Goal: Book appointment/travel/reservation

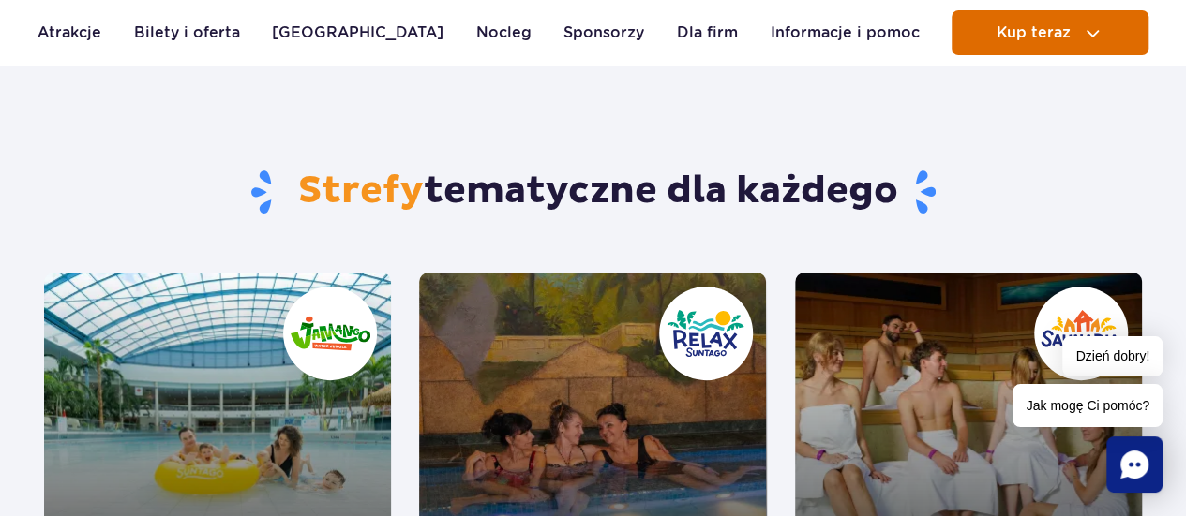
scroll to position [89, 0]
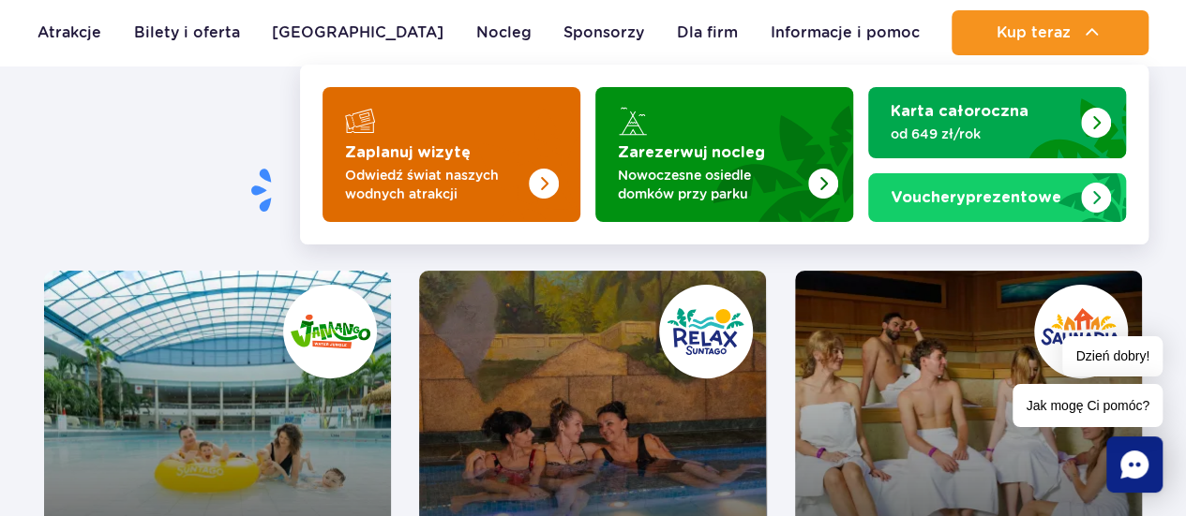
click at [442, 158] on strong "Zaplanuj wizytę" at bounding box center [408, 152] width 126 height 15
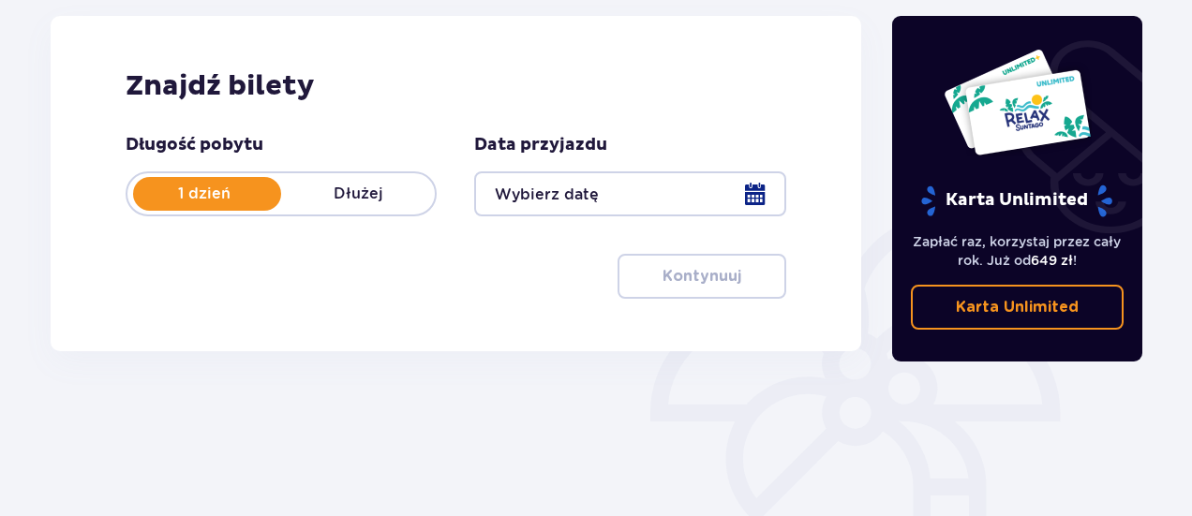
scroll to position [253, 0]
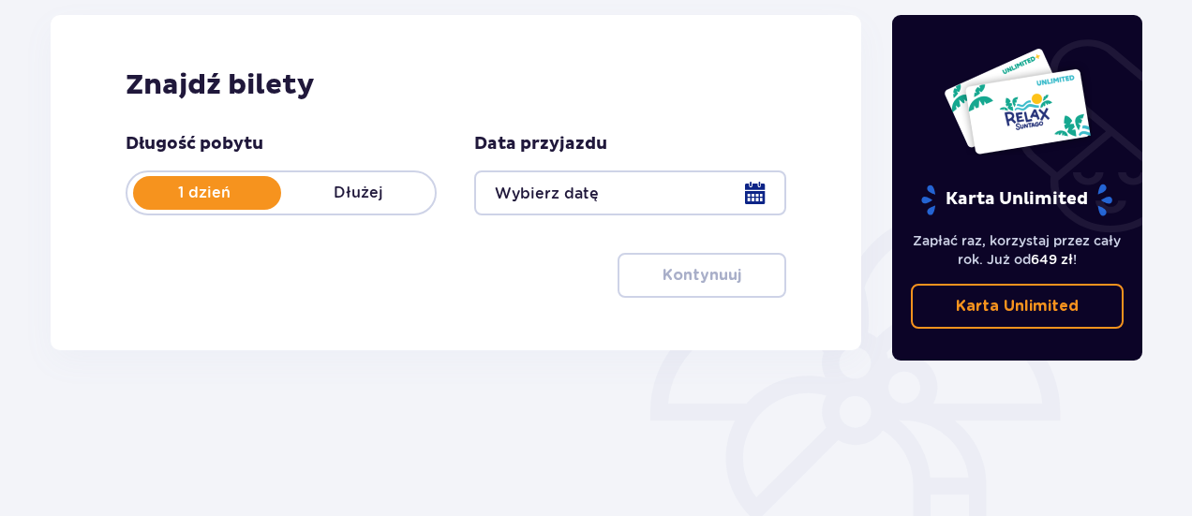
click at [763, 188] on div at bounding box center [629, 193] width 311 height 45
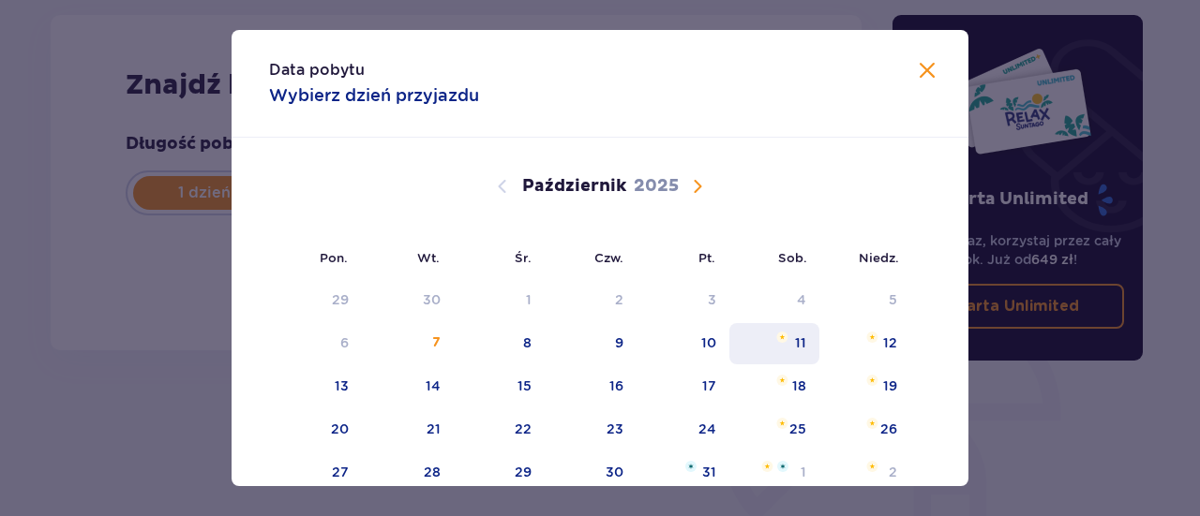
click at [796, 351] on div "11" at bounding box center [800, 343] width 11 height 19
type input "[DATE]"
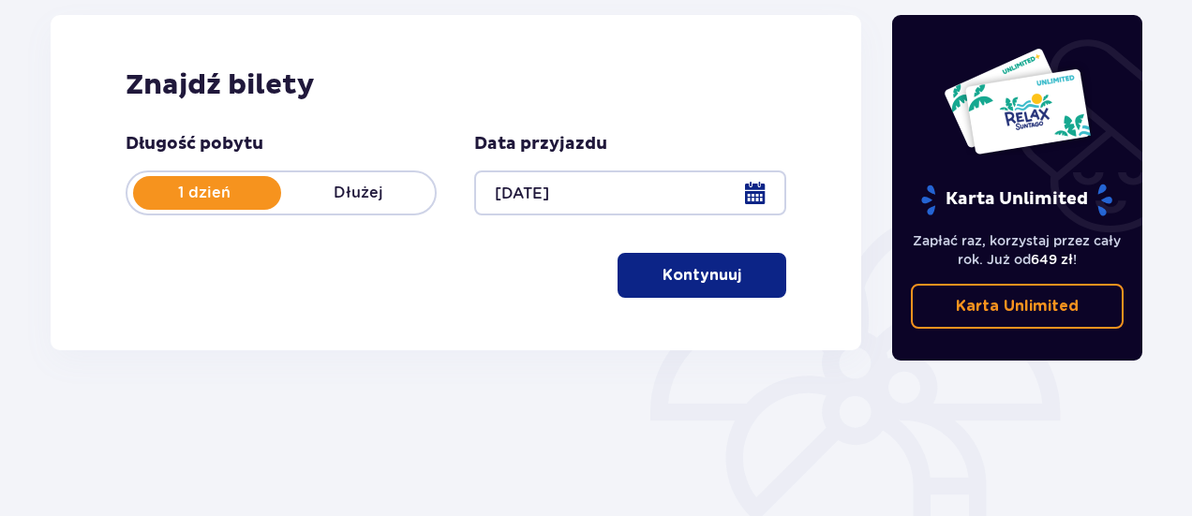
click at [750, 268] on span "button" at bounding box center [745, 275] width 22 height 22
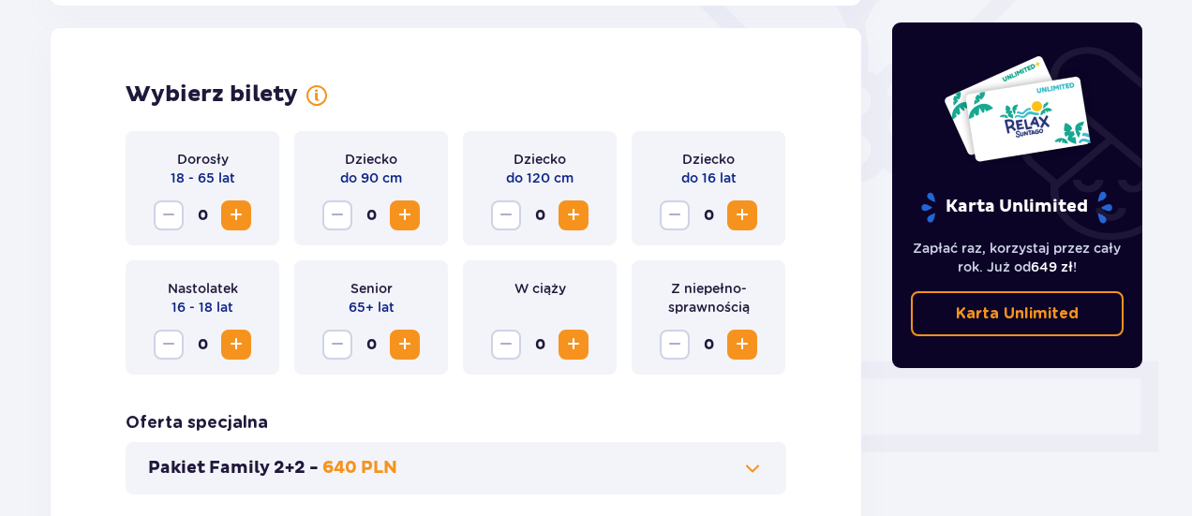
scroll to position [521, 0]
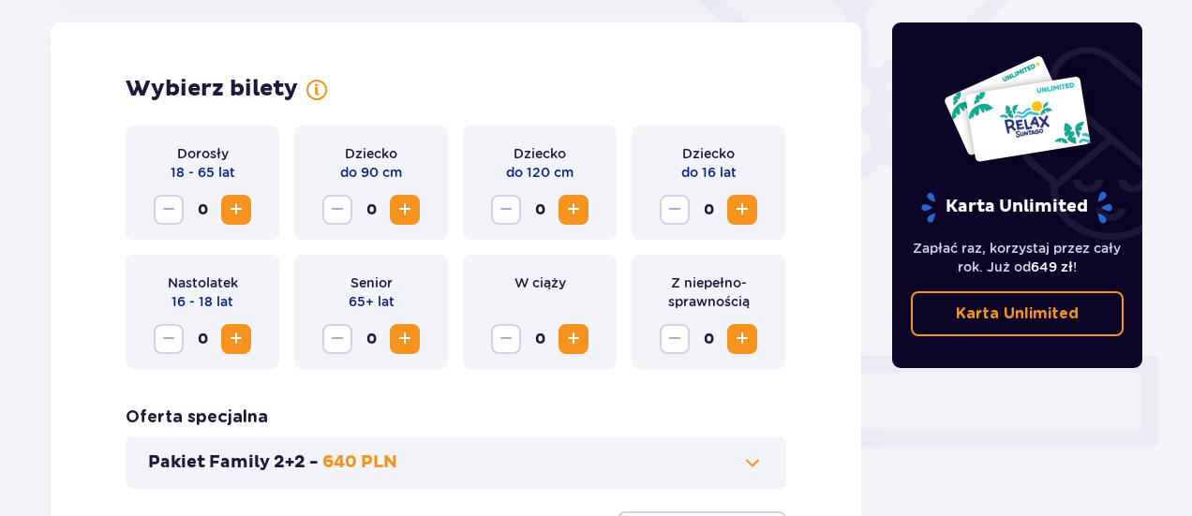
click at [240, 205] on span "Zwiększ" at bounding box center [236, 210] width 22 height 22
click at [405, 211] on span "Zwiększ" at bounding box center [405, 210] width 22 height 22
click at [337, 201] on span "Zmniejsz" at bounding box center [337, 210] width 22 height 22
click at [750, 217] on span "Zwiększ" at bounding box center [742, 210] width 22 height 22
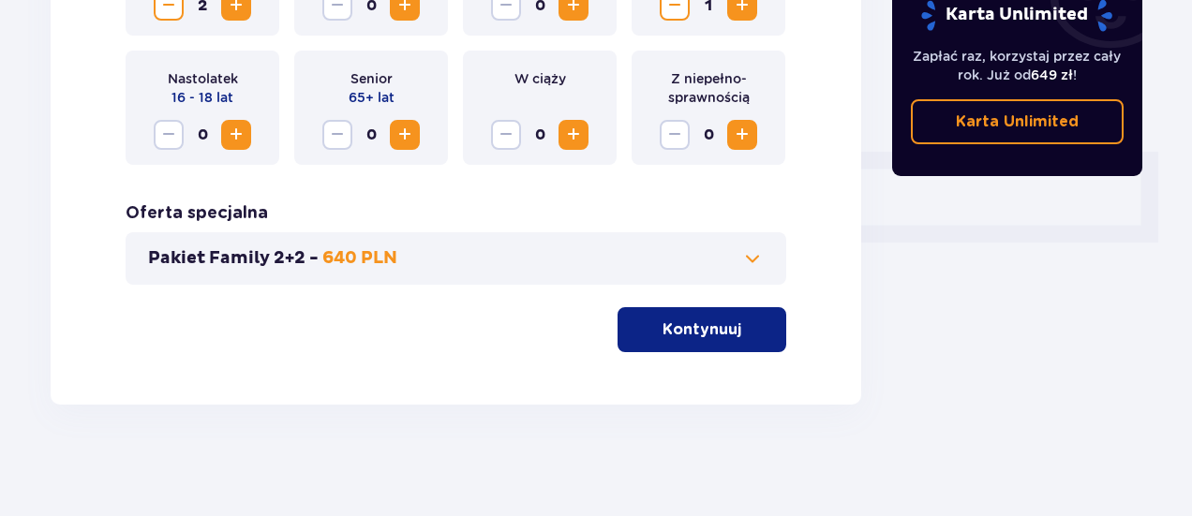
scroll to position [725, 0]
click at [702, 325] on p "Kontynuuj" at bounding box center [702, 330] width 79 height 21
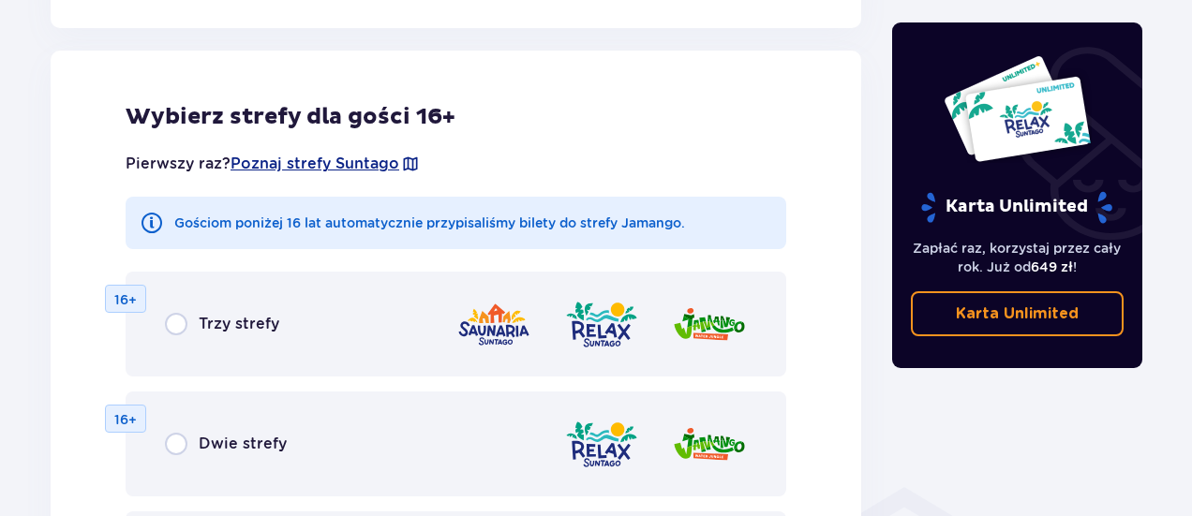
scroll to position [1040, 0]
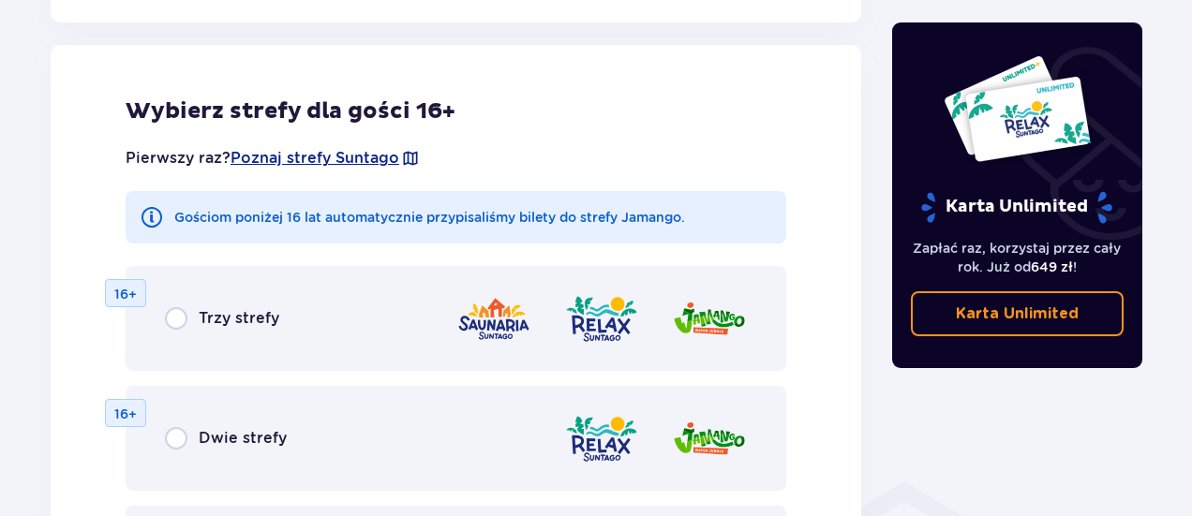
click at [184, 318] on input "radio" at bounding box center [176, 318] width 22 height 22
radio input "true"
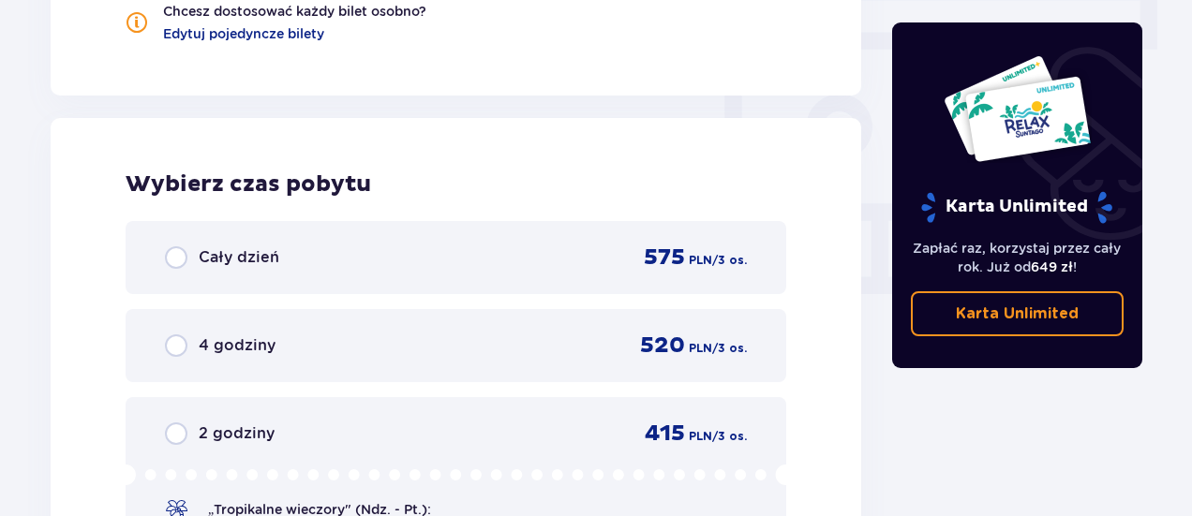
scroll to position [1689, 0]
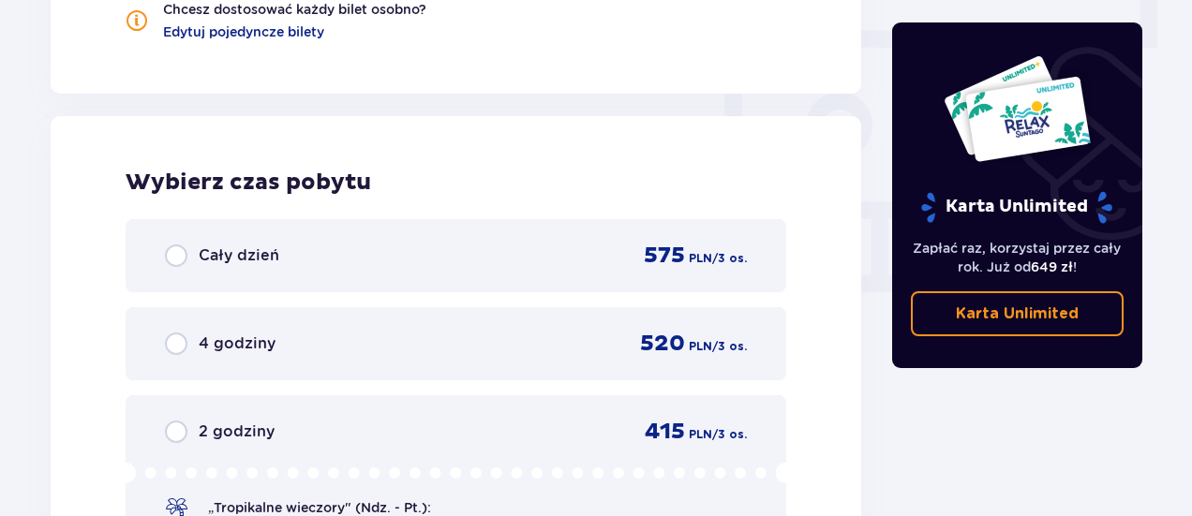
click at [180, 255] on input "radio" at bounding box center [176, 256] width 22 height 22
radio input "true"
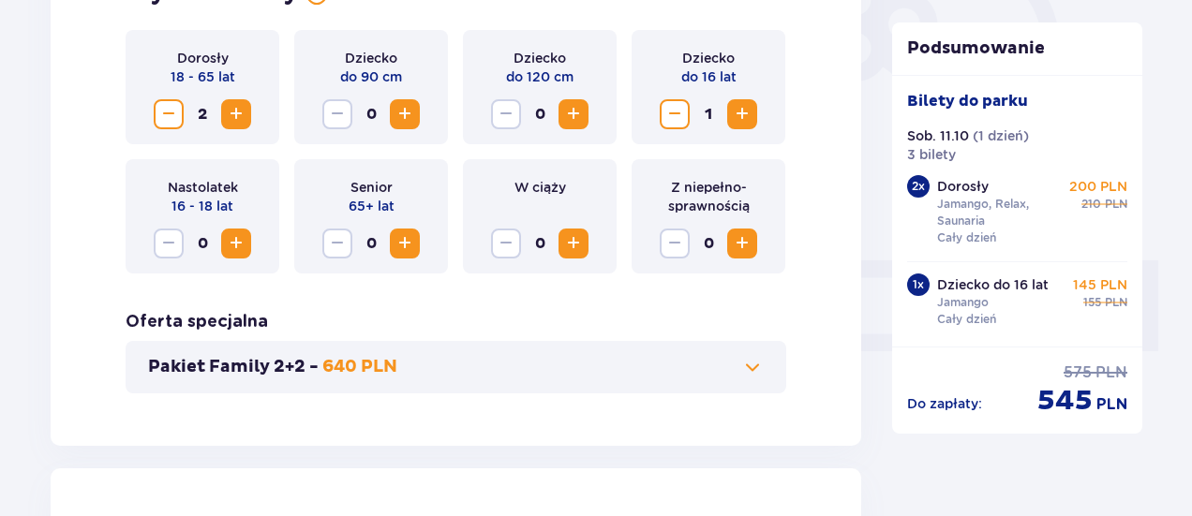
scroll to position [620, 0]
